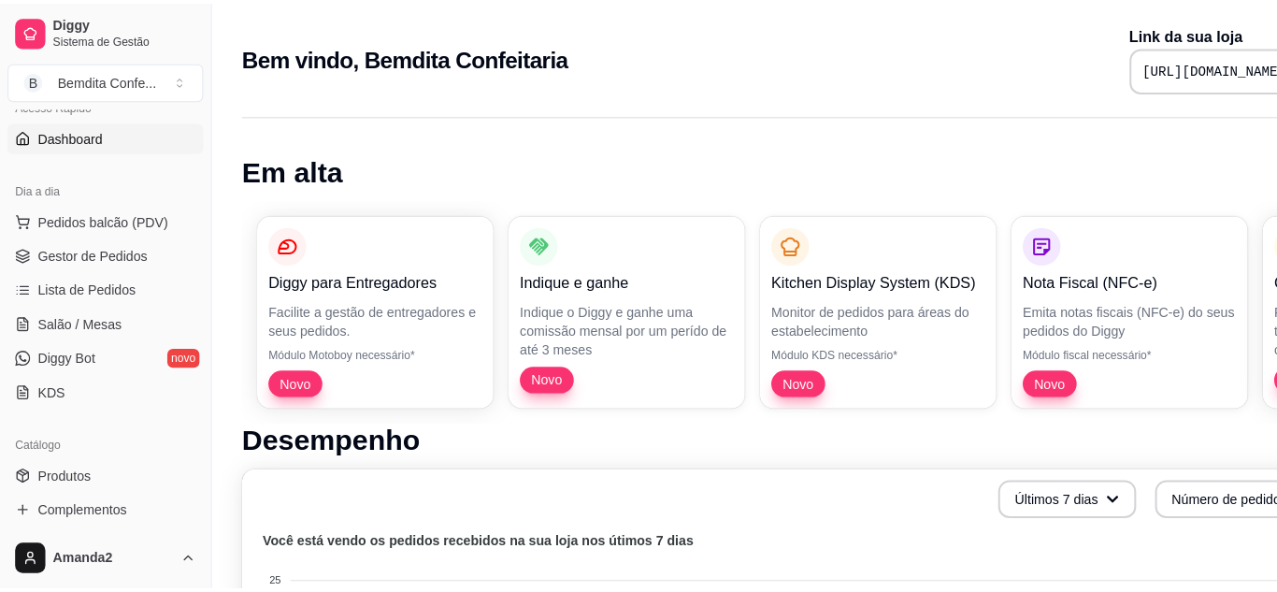
scroll to position [157, 0]
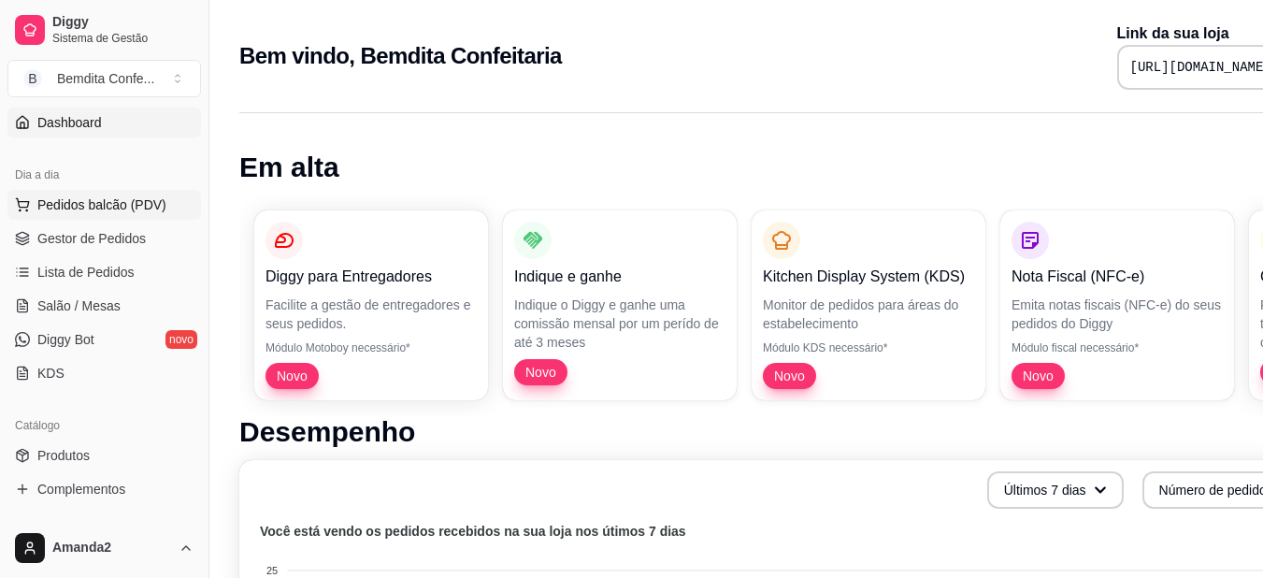
click at [158, 208] on span "Pedidos balcão (PDV)" at bounding box center [101, 204] width 129 height 19
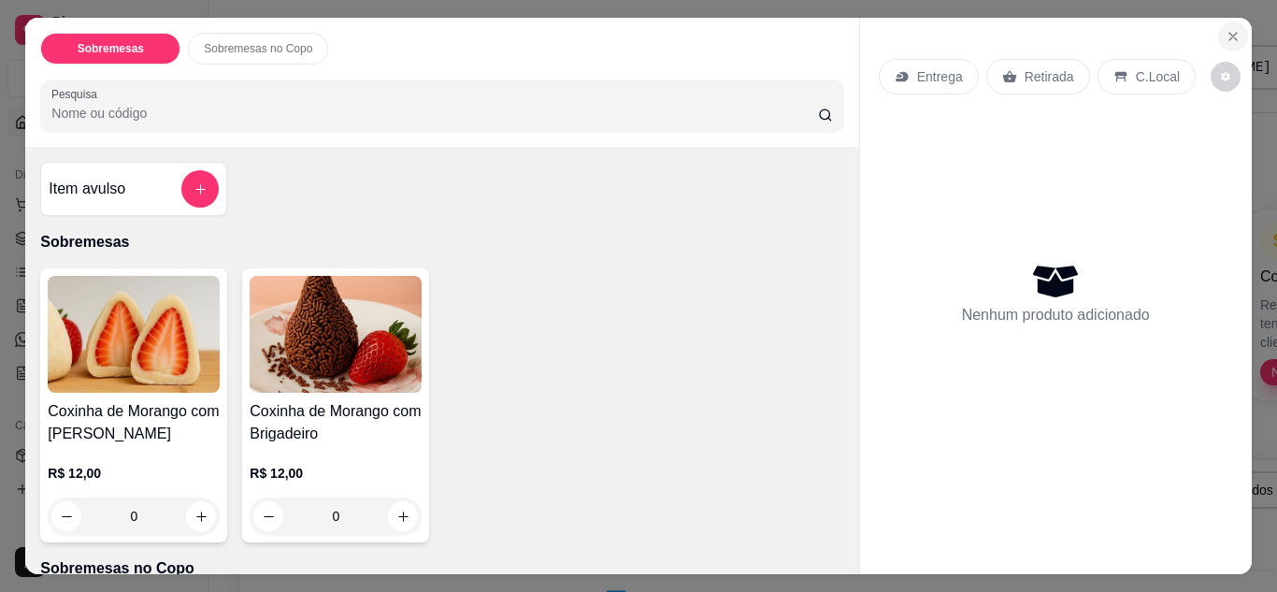
click at [1229, 33] on icon "Close" at bounding box center [1232, 36] width 7 height 7
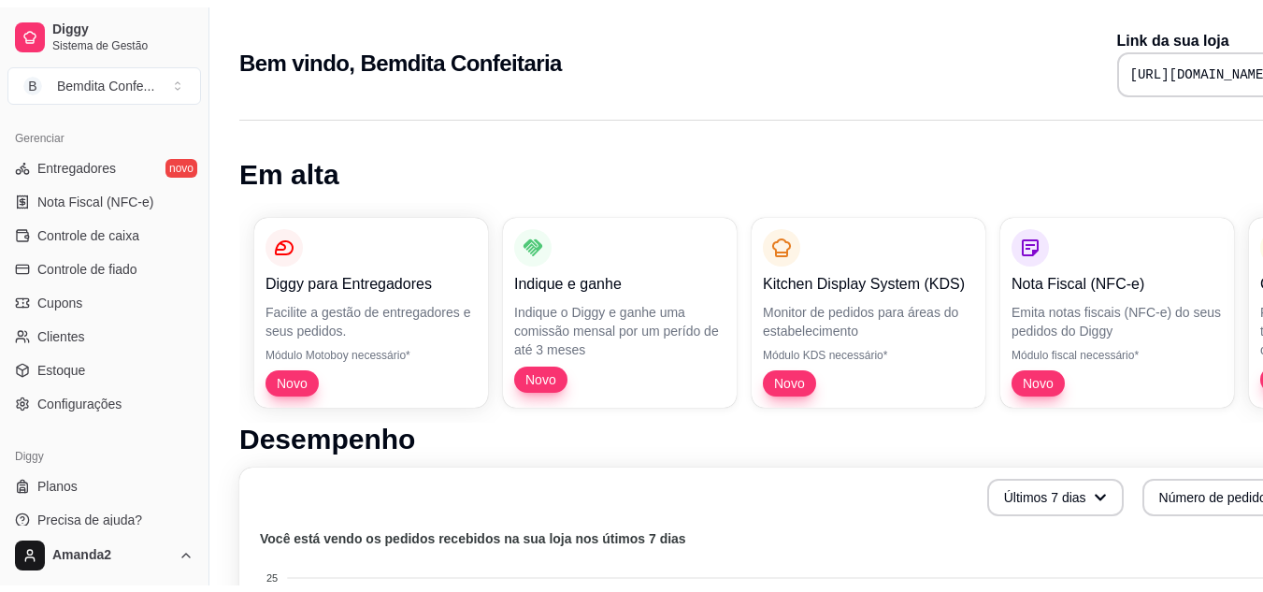
scroll to position [754, 0]
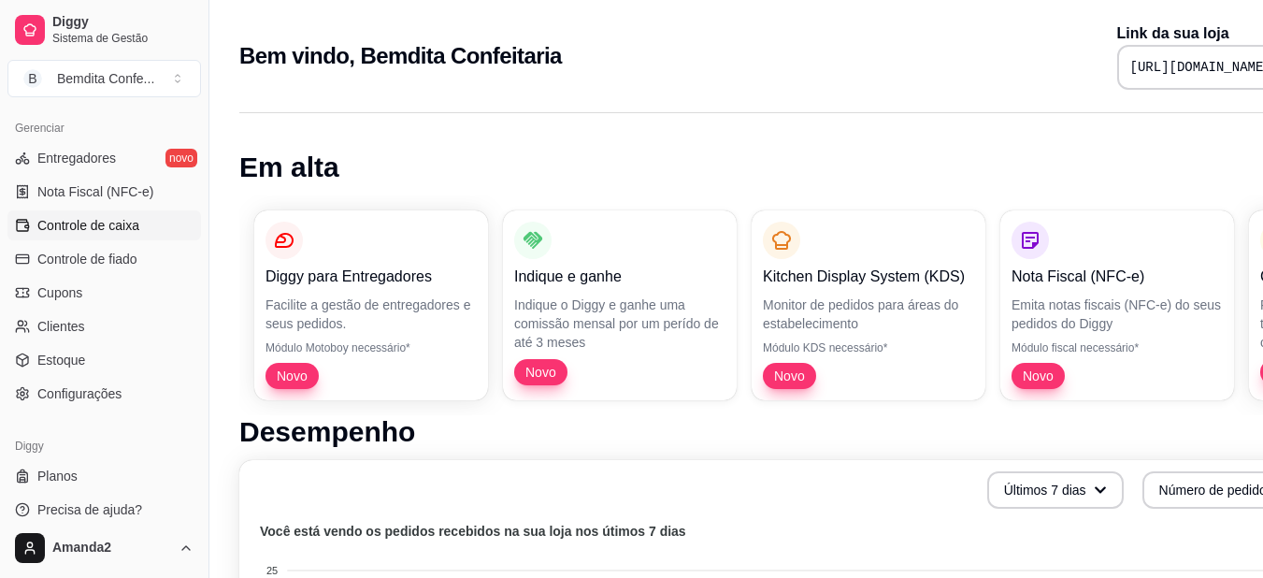
click at [108, 225] on span "Controle de caixa" at bounding box center [88, 225] width 102 height 19
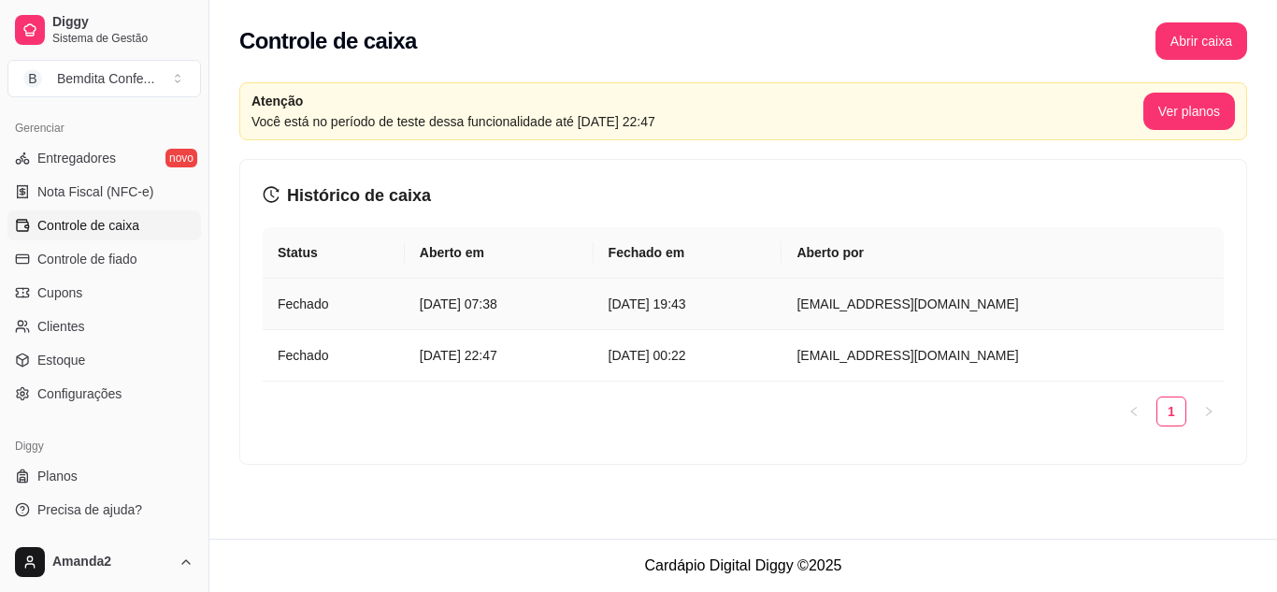
click at [726, 299] on article "[DATE] 19:43" at bounding box center [688, 304] width 159 height 21
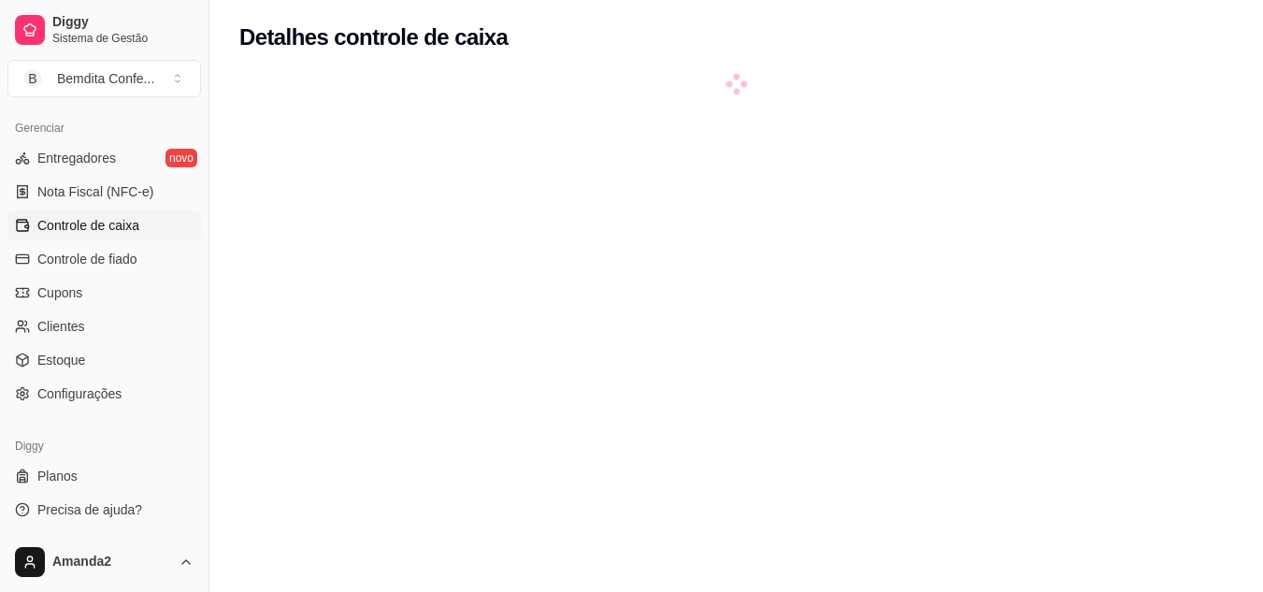
click at [839, 309] on div at bounding box center [736, 371] width 994 height 592
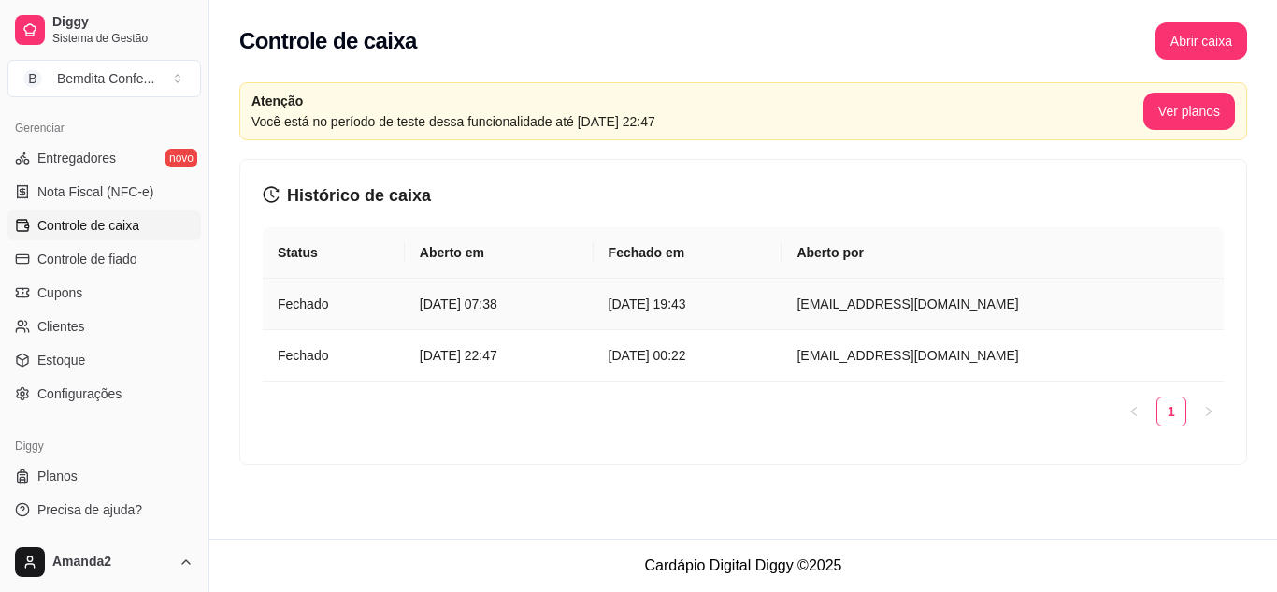
click at [564, 304] on article "[DATE] 07:38" at bounding box center [499, 304] width 159 height 21
click at [79, 27] on span "Diggy" at bounding box center [122, 22] width 141 height 17
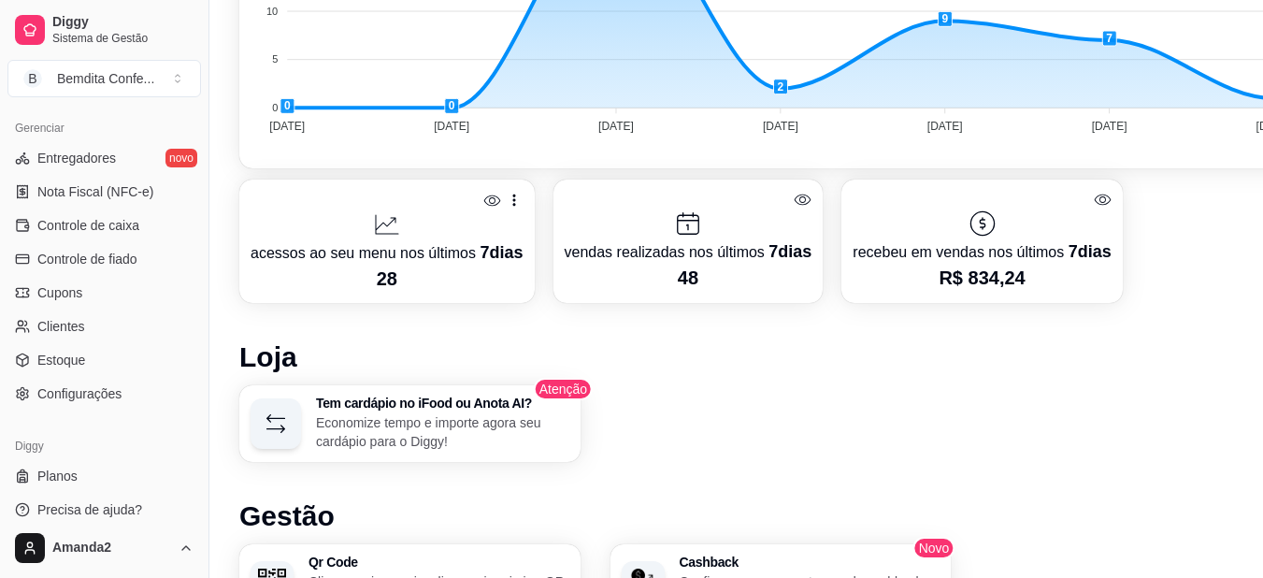
scroll to position [693, 0]
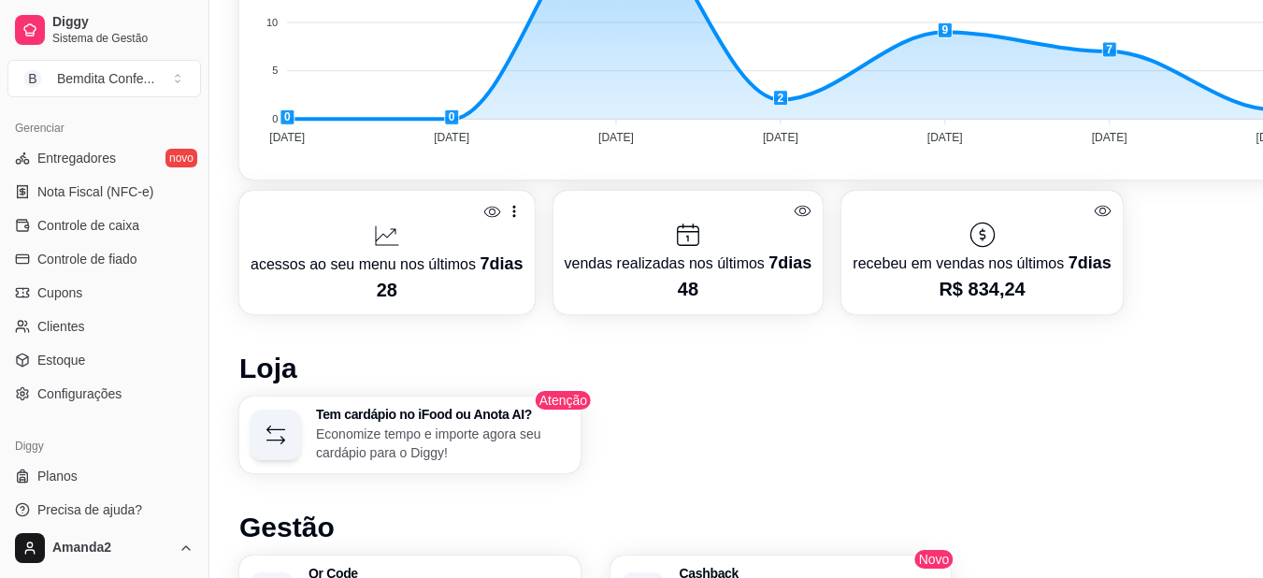
click at [993, 247] on div at bounding box center [982, 235] width 258 height 30
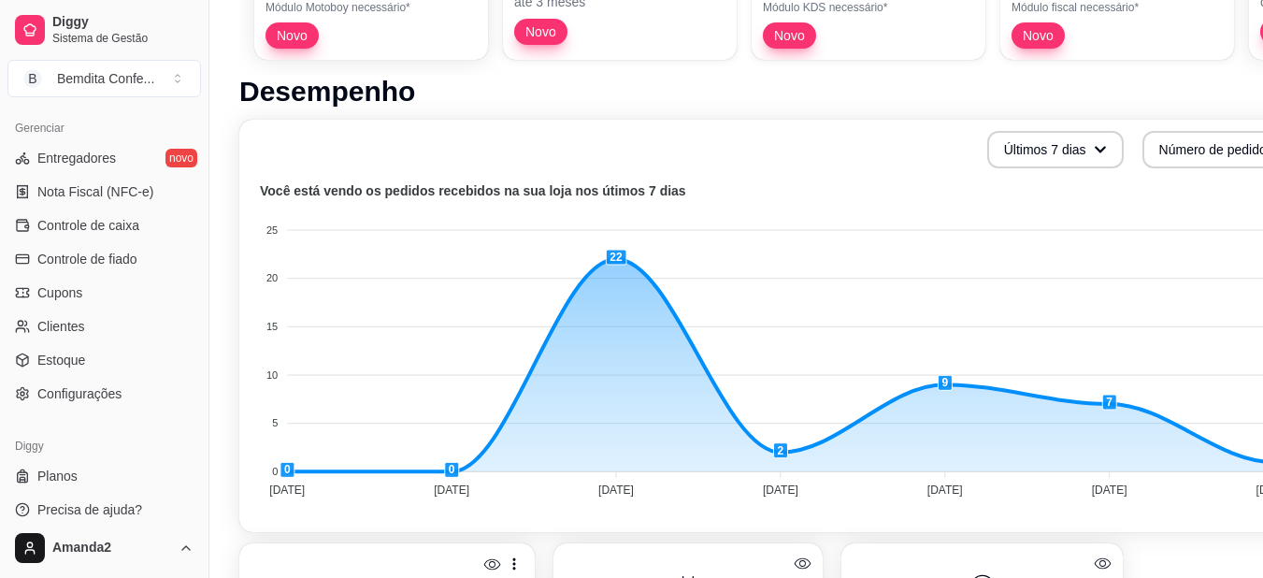
scroll to position [0, 0]
